Goal: Task Accomplishment & Management: Manage account settings

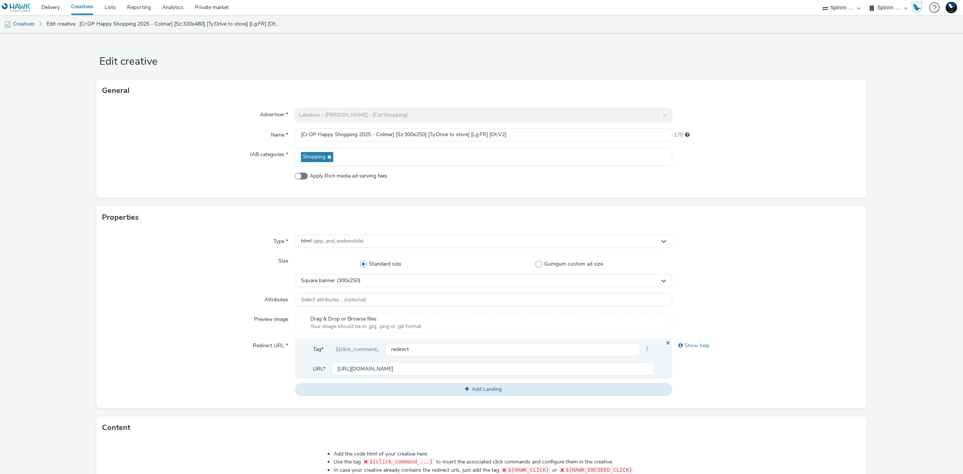
select select "3577b0fe-1e1b-4f05-a15f-27ee59b5ca2b"
select select "a2c3571a-f901-4e0b-a6fa-bc20dfb4951a"
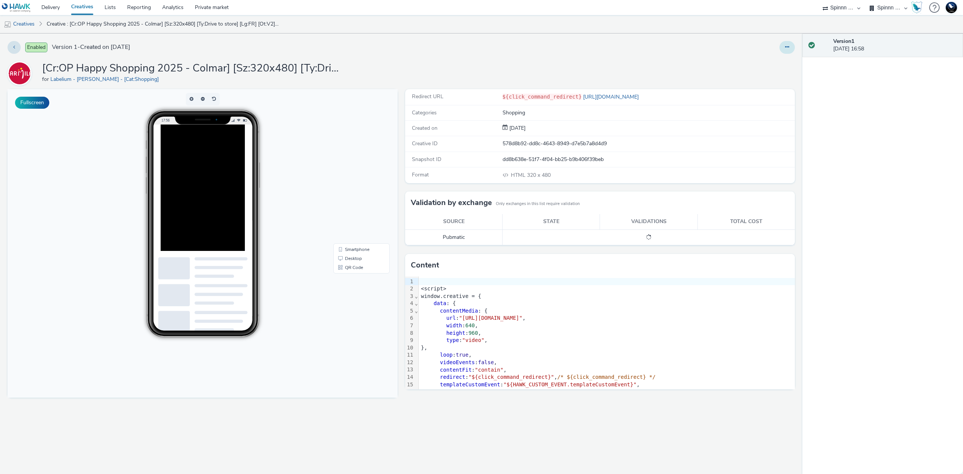
click at [785, 43] on button at bounding box center [787, 47] width 15 height 13
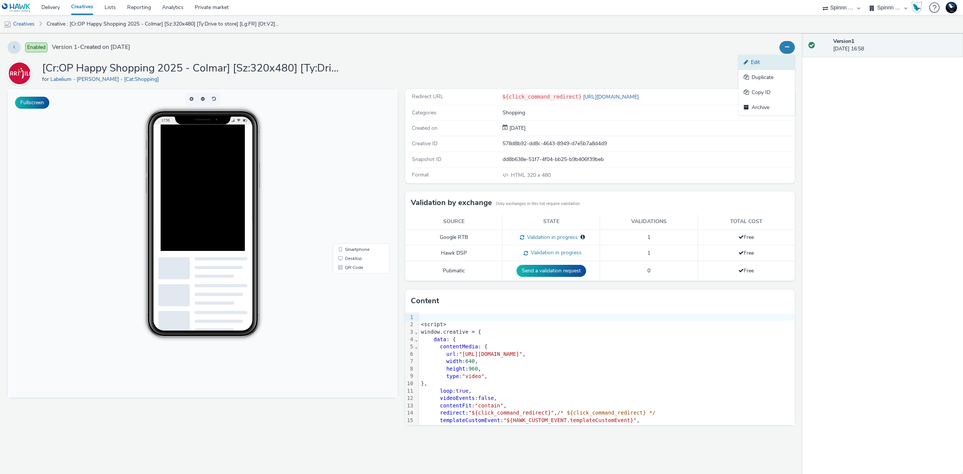
click at [782, 64] on link "Edit" at bounding box center [767, 62] width 56 height 15
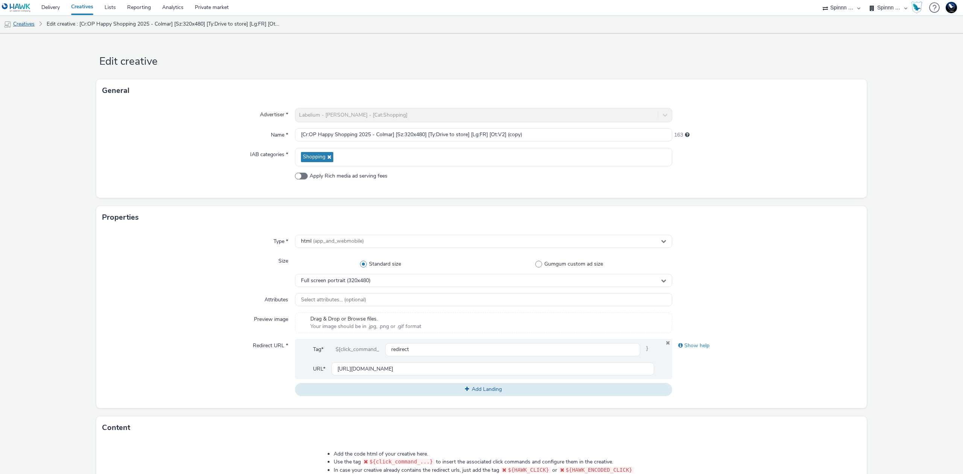
click at [32, 20] on link "Creatives" at bounding box center [19, 24] width 38 height 18
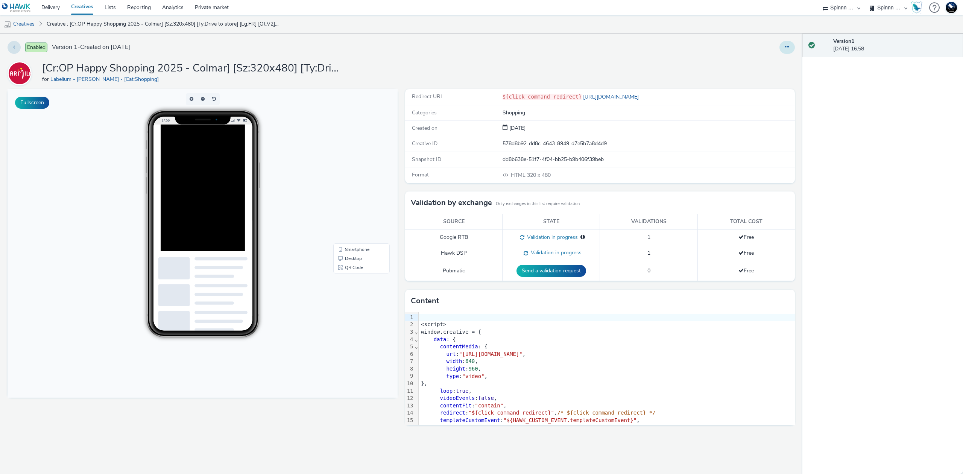
click at [788, 46] on icon at bounding box center [787, 46] width 4 height 5
click at [779, 105] on link "Archive" at bounding box center [767, 107] width 56 height 15
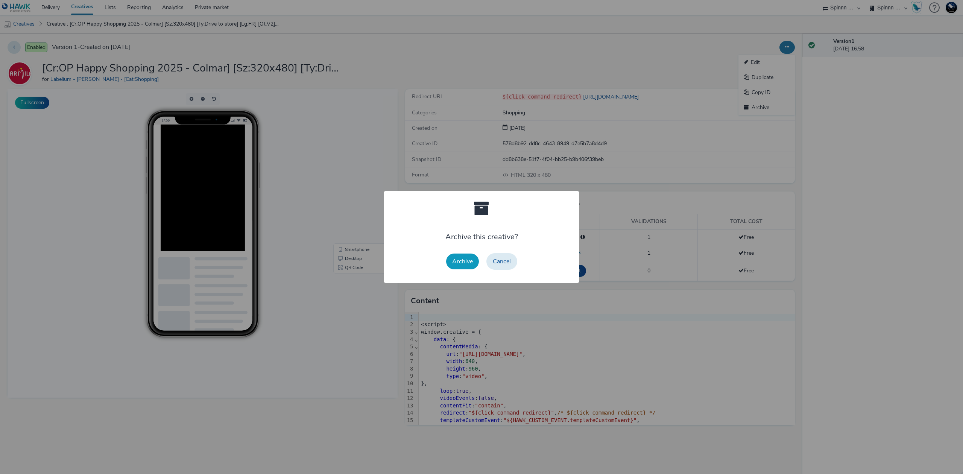
click at [467, 255] on button "Archive" at bounding box center [462, 262] width 33 height 16
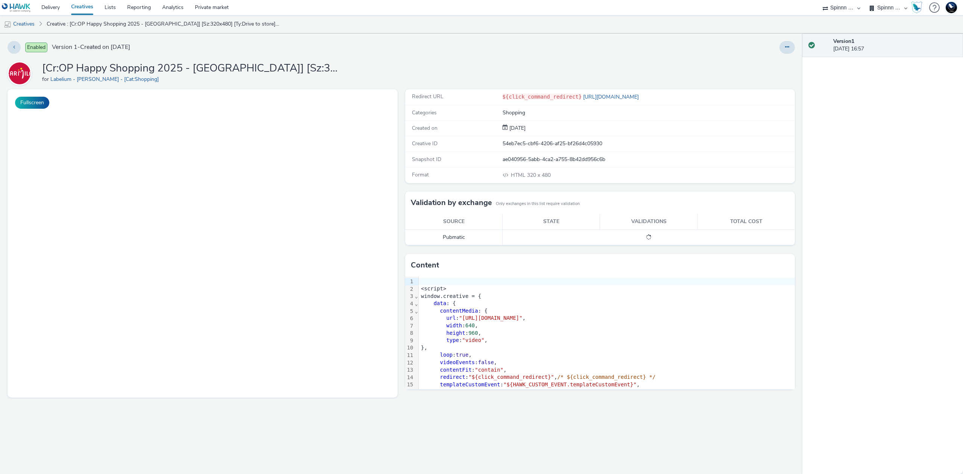
select select "3577b0fe-1e1b-4f05-a15f-27ee59b5ca2b"
select select "a2c3571a-f901-4e0b-a6fa-bc20dfb4951a"
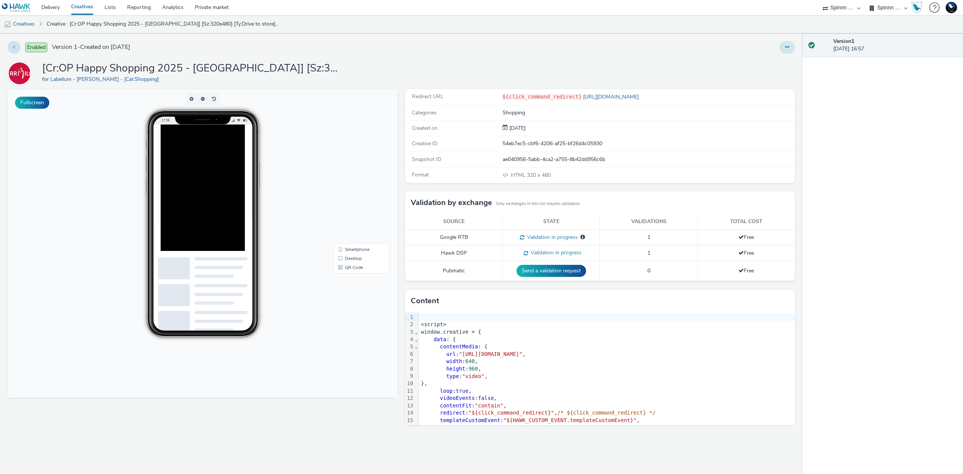
click at [791, 53] on button at bounding box center [787, 47] width 15 height 13
click at [772, 110] on link "Archive" at bounding box center [767, 107] width 56 height 15
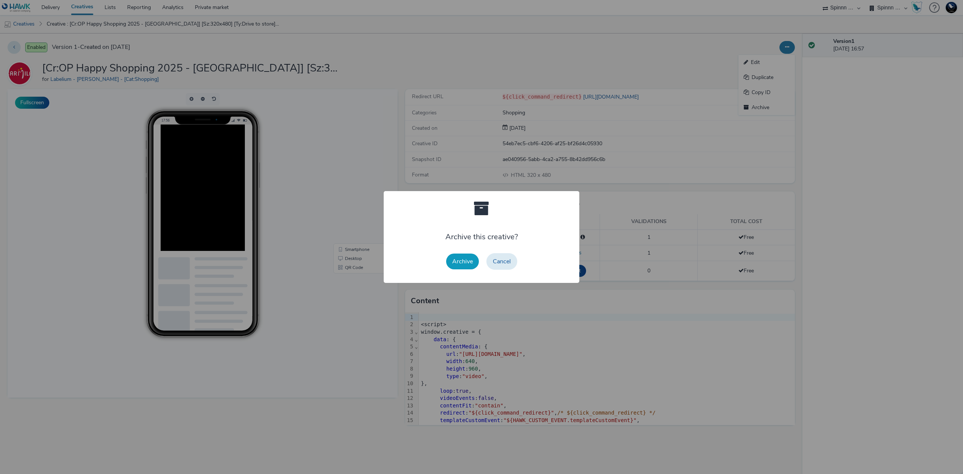
drag, startPoint x: 458, startPoint y: 259, endPoint x: 225, endPoint y: 26, distance: 329.6
click at [458, 259] on button "Archive" at bounding box center [462, 262] width 33 height 16
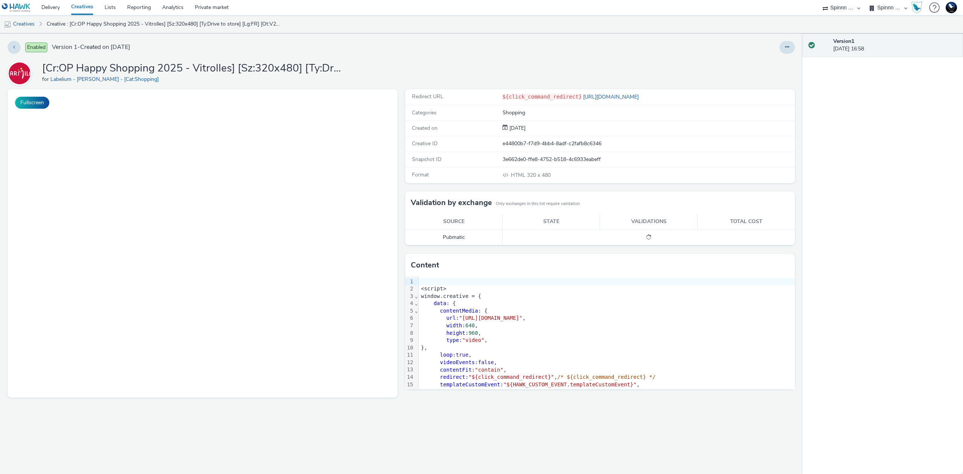
select select "3577b0fe-1e1b-4f05-a15f-27ee59b5ca2b"
select select "a2c3571a-f901-4e0b-a6fa-bc20dfb4951a"
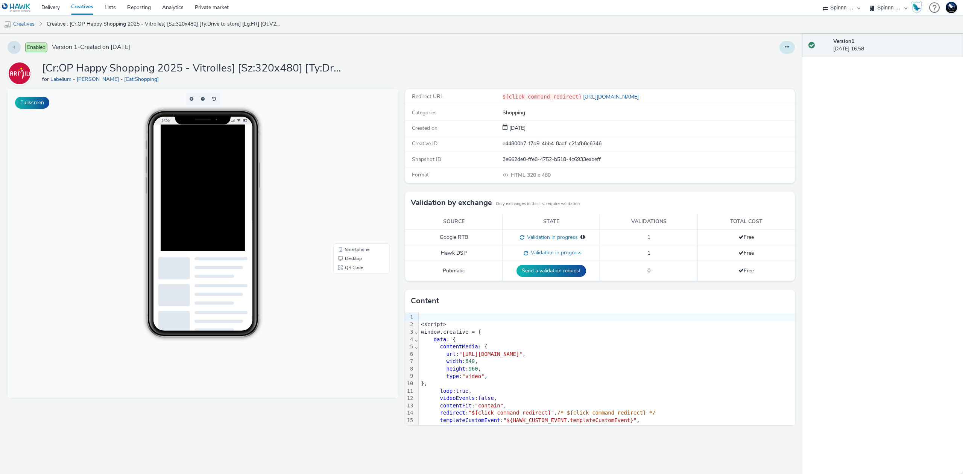
click at [792, 45] on button at bounding box center [787, 47] width 15 height 13
click at [760, 102] on link "Archive" at bounding box center [767, 107] width 56 height 15
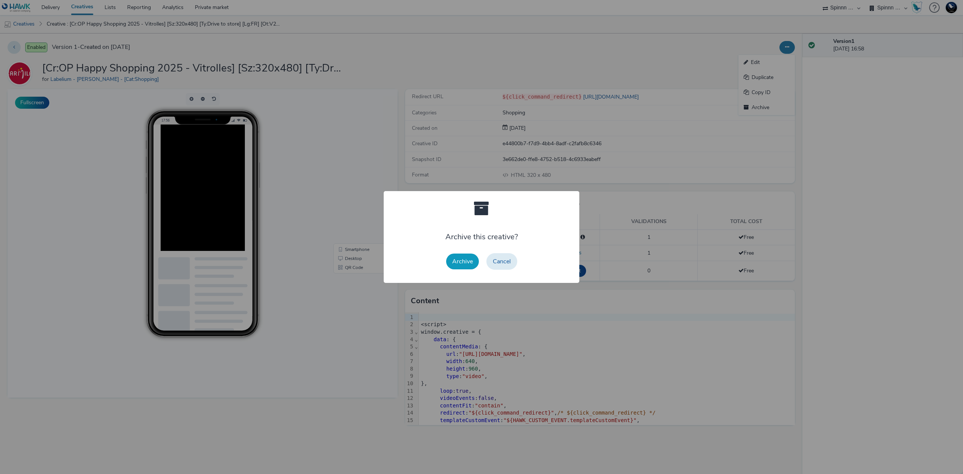
click at [452, 264] on button "Archive" at bounding box center [462, 262] width 33 height 16
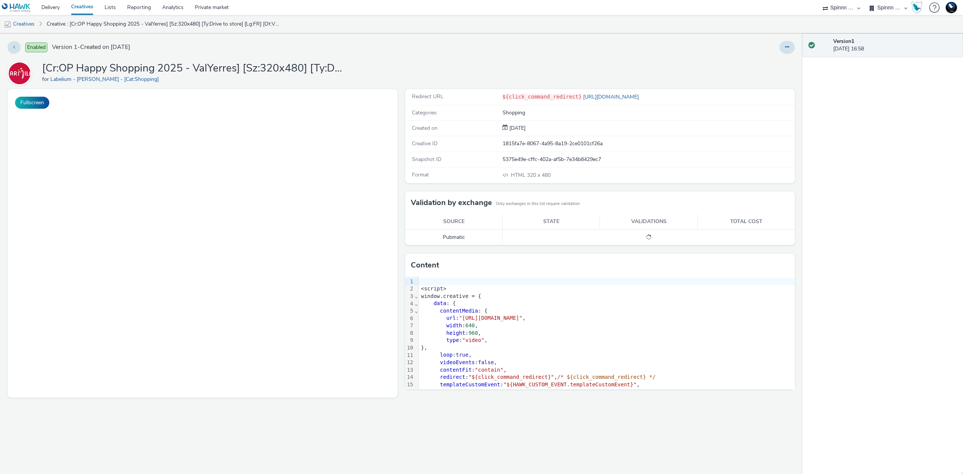
select select "3577b0fe-1e1b-4f05-a15f-27ee59b5ca2b"
select select "a2c3571a-f901-4e0b-a6fa-bc20dfb4951a"
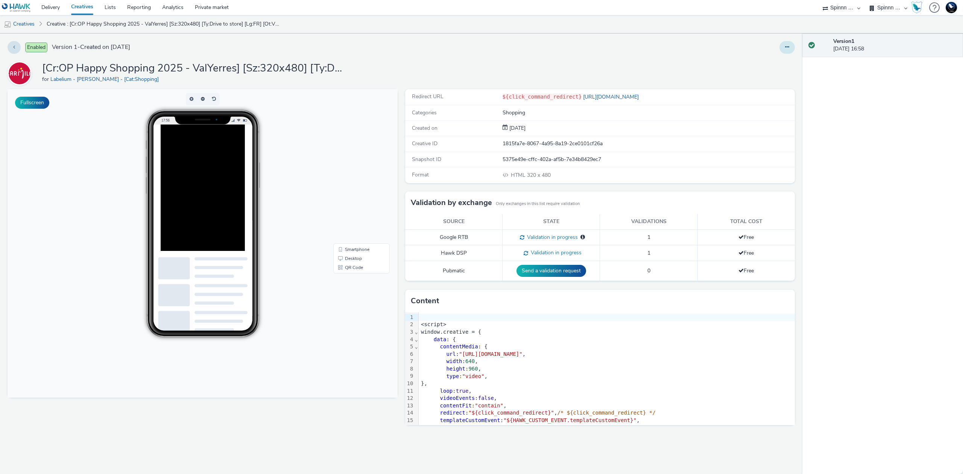
click at [783, 45] on button at bounding box center [787, 47] width 15 height 13
click at [772, 111] on link "Archive" at bounding box center [767, 107] width 56 height 15
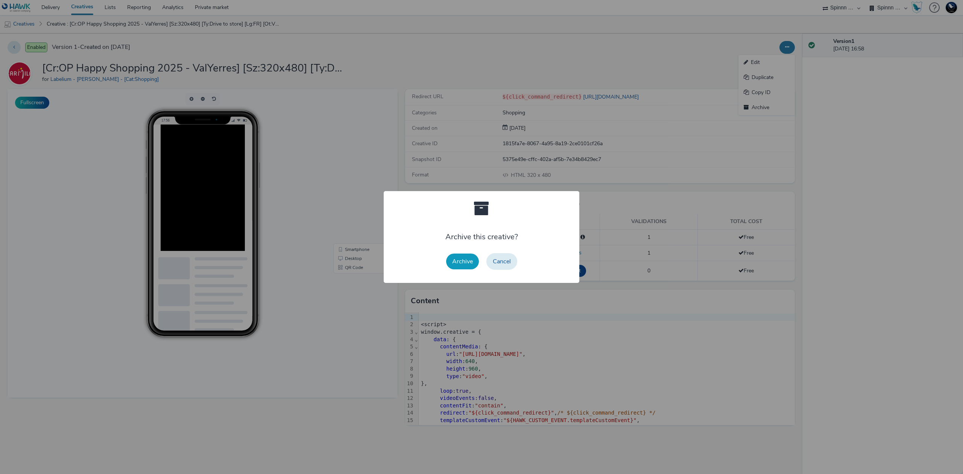
click at [461, 262] on button "Archive" at bounding box center [462, 262] width 33 height 16
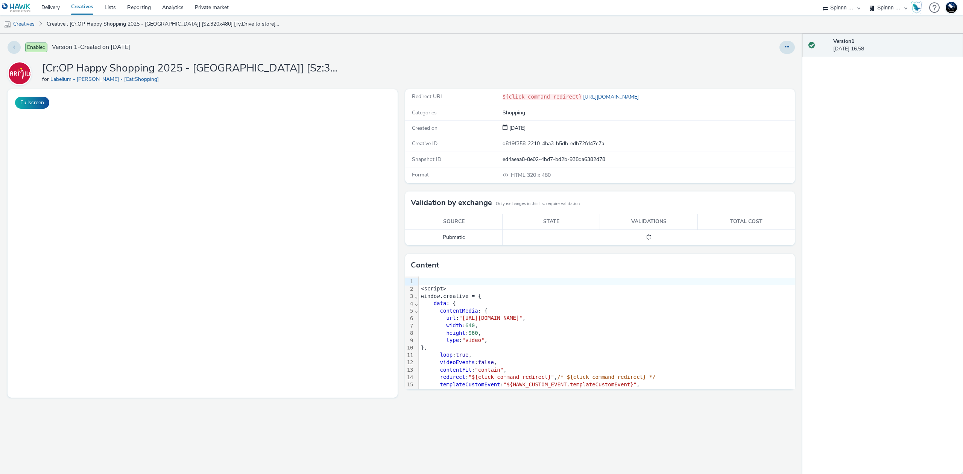
select select "3577b0fe-1e1b-4f05-a15f-27ee59b5ca2b"
select select "a2c3571a-f901-4e0b-a6fa-bc20dfb4951a"
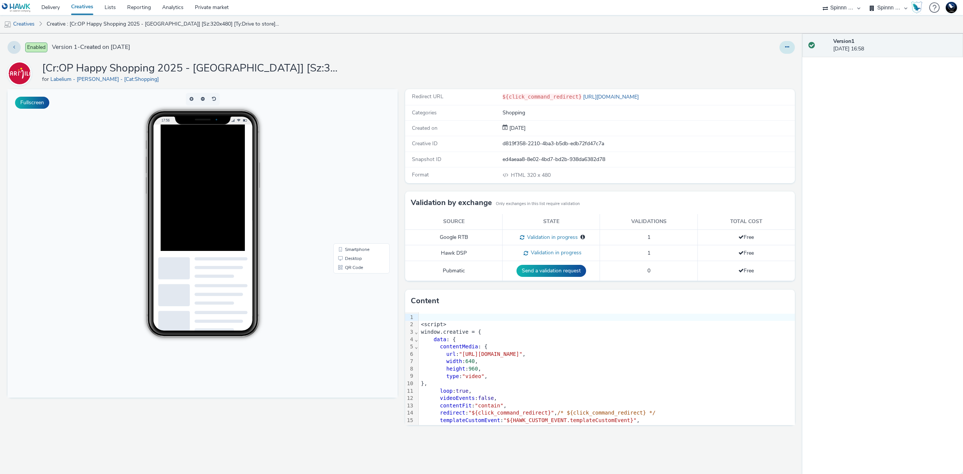
click at [781, 51] on button at bounding box center [787, 47] width 15 height 13
click at [768, 104] on link "Archive" at bounding box center [767, 107] width 56 height 15
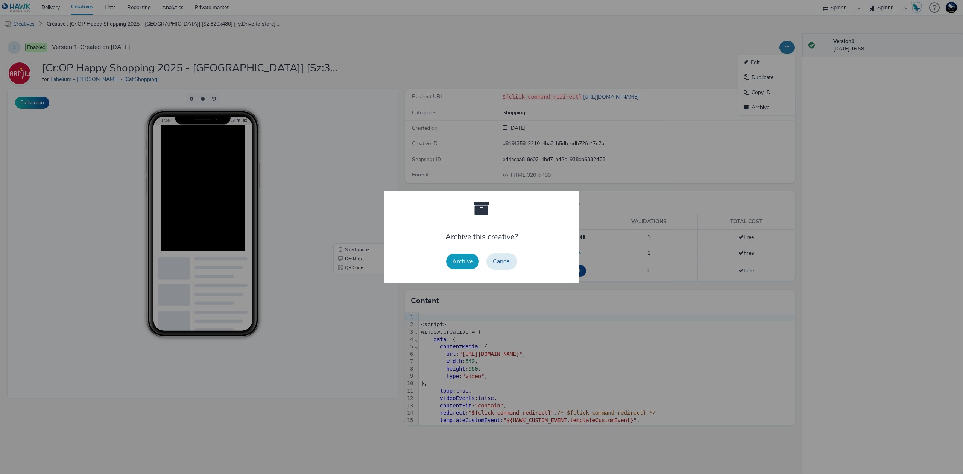
click at [455, 259] on button "Archive" at bounding box center [462, 262] width 33 height 16
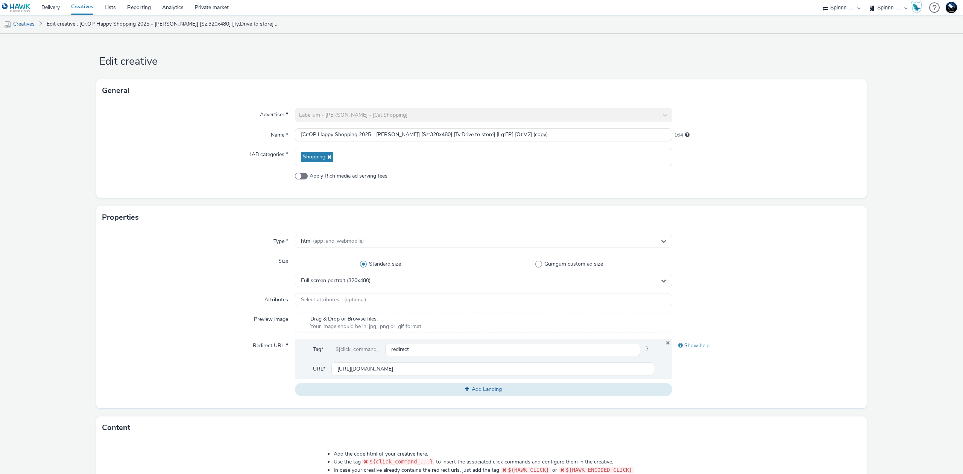
select select "3577b0fe-1e1b-4f05-a15f-27ee59b5ca2b"
select select "a2c3571a-f901-4e0b-a6fa-bc20dfb4951a"
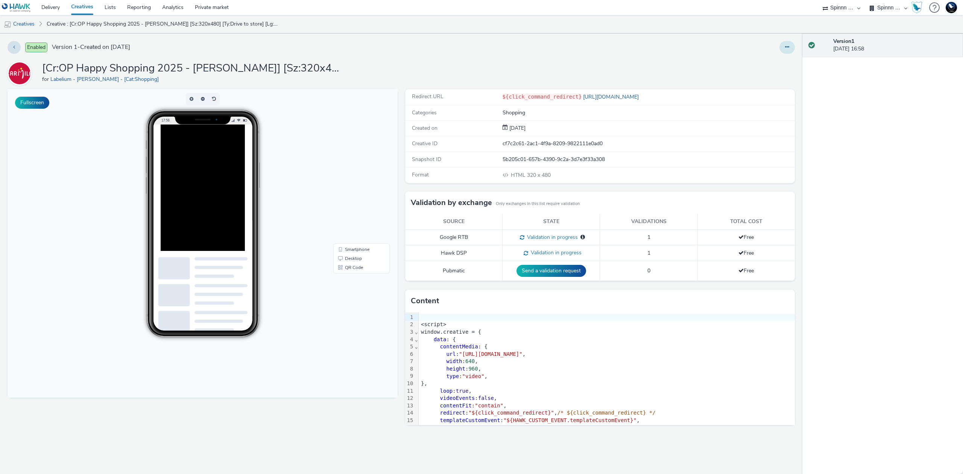
click at [786, 49] on icon at bounding box center [787, 46] width 4 height 5
click at [765, 106] on link "Archive" at bounding box center [767, 107] width 56 height 15
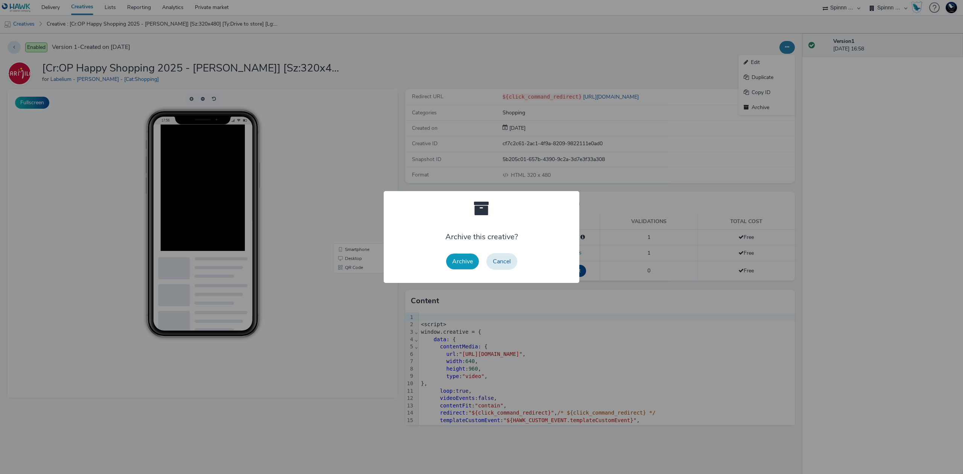
click at [468, 255] on button "Archive" at bounding box center [462, 262] width 33 height 16
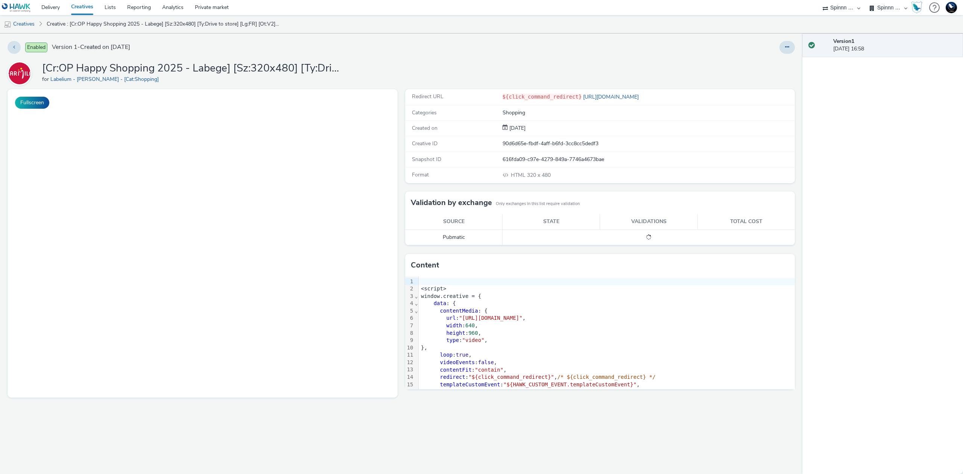
select select "3577b0fe-1e1b-4f05-a15f-27ee59b5ca2b"
select select "a2c3571a-f901-4e0b-a6fa-bc20dfb4951a"
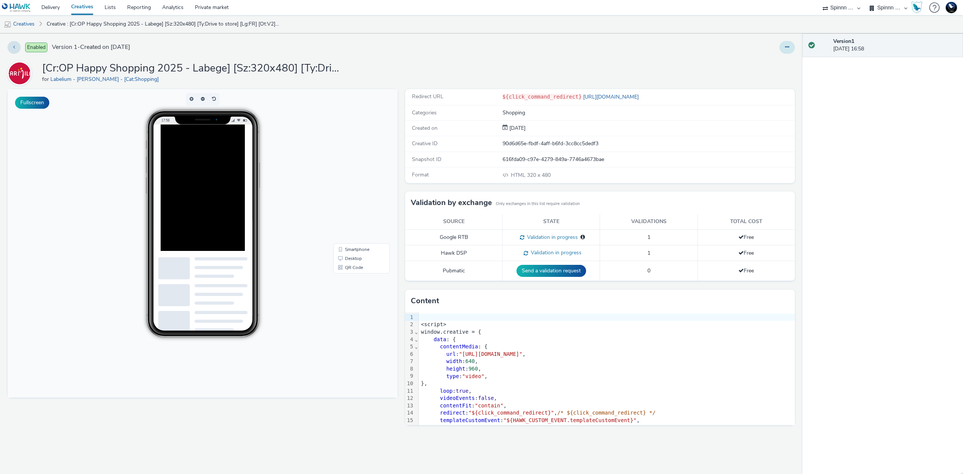
click at [791, 46] on button at bounding box center [787, 47] width 15 height 13
click at [766, 105] on link "Archive" at bounding box center [767, 107] width 56 height 15
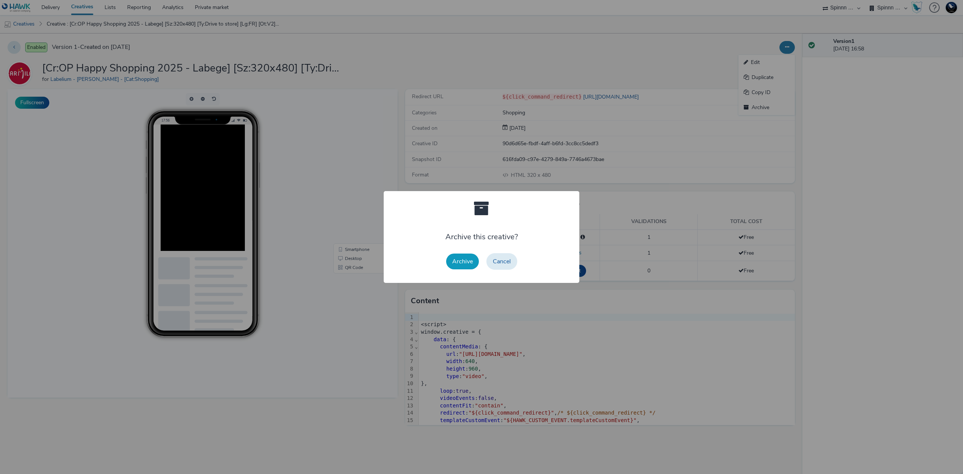
drag, startPoint x: 464, startPoint y: 260, endPoint x: 371, endPoint y: 15, distance: 262.0
click at [464, 260] on button "Archive" at bounding box center [462, 262] width 33 height 16
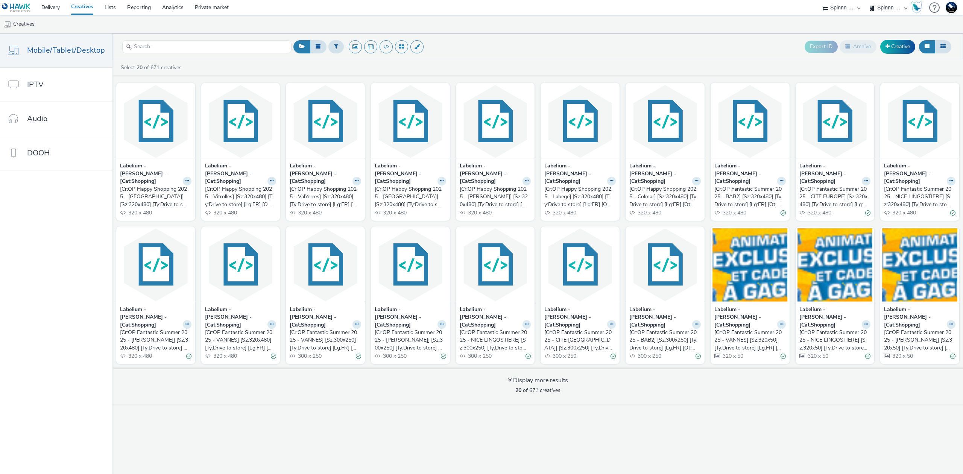
select select "3577b0fe-1e1b-4f05-a15f-27ee59b5ca2b"
select select "a2c3571a-f901-4e0b-a6fa-bc20dfb4951a"
click at [49, 3] on link "Delivery" at bounding box center [51, 7] width 30 height 15
